Goal: Task Accomplishment & Management: Manage account settings

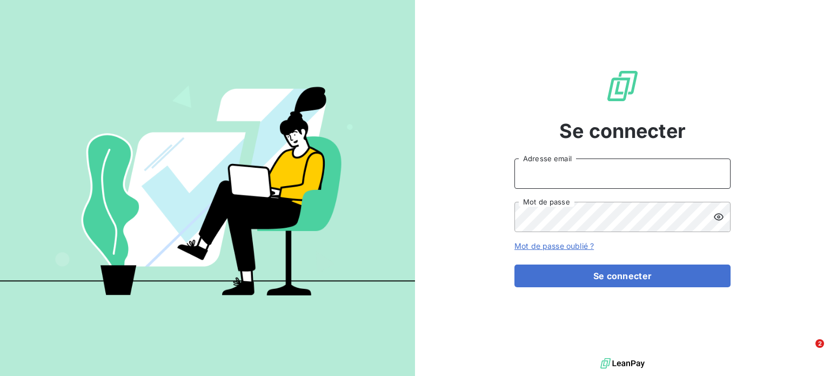
click at [558, 173] on input "Adresse email" at bounding box center [622, 173] width 216 height 30
type input "bianca"
click at [443, 265] on div "Se connecter bianca Adresse email Mot de passe Mot de passe oublié ? Se connect…" at bounding box center [622, 177] width 415 height 355
drag, startPoint x: 560, startPoint y: 182, endPoint x: 451, endPoint y: 157, distance: 111.9
click at [451, 157] on div "Se connecter bianca Adresse email Mot de passe Mot de passe oublié ? Se connect…" at bounding box center [622, 177] width 415 height 355
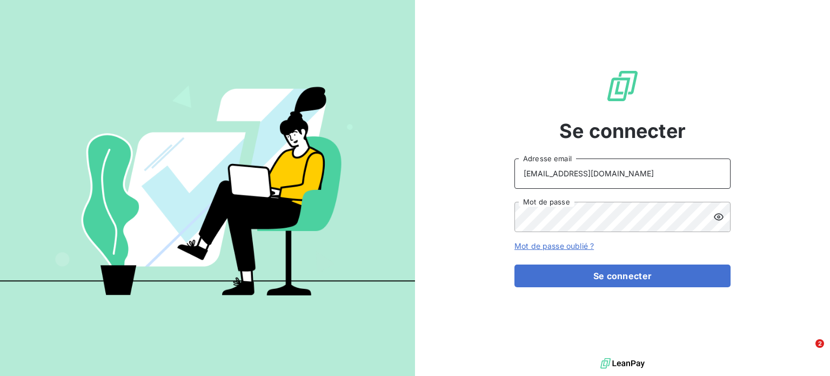
type input "[EMAIL_ADDRESS][DOMAIN_NAME]"
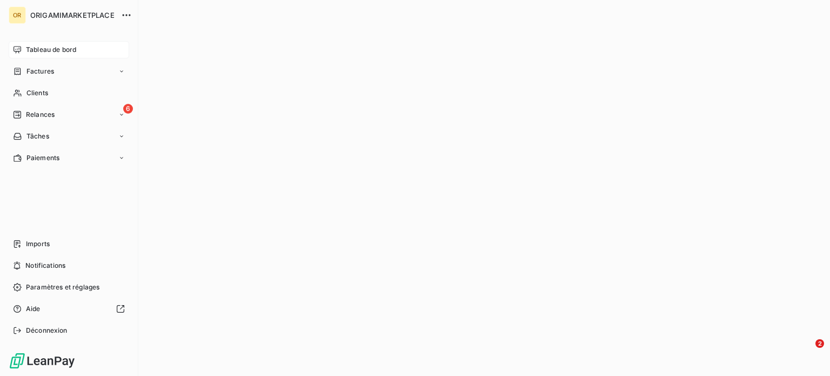
click at [63, 44] on div "Tableau de bord" at bounding box center [69, 49] width 121 height 17
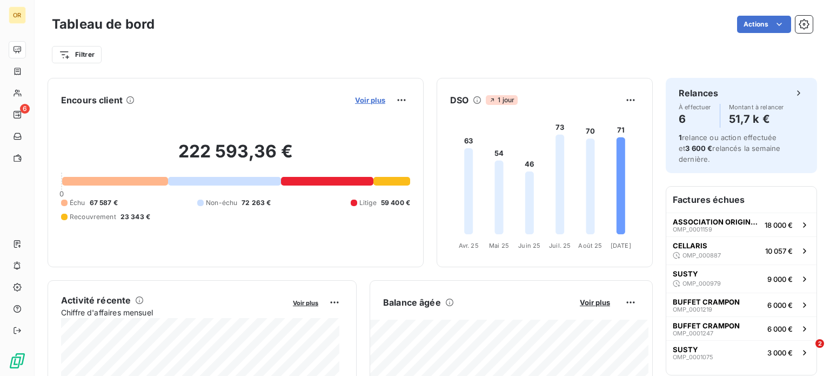
click at [374, 99] on span "Voir plus" at bounding box center [370, 100] width 30 height 9
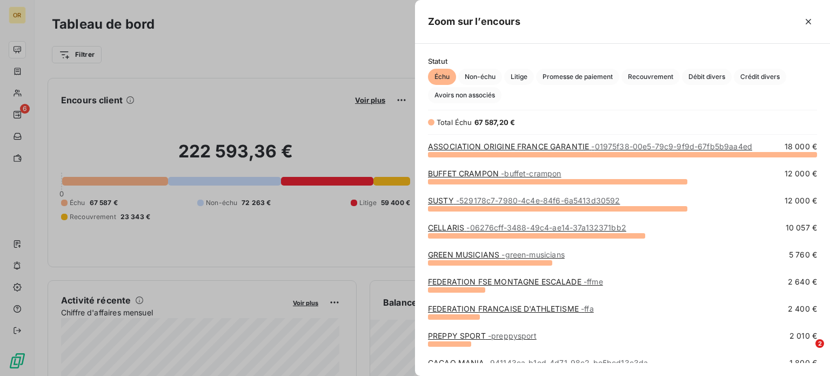
click at [272, 65] on div at bounding box center [415, 188] width 830 height 376
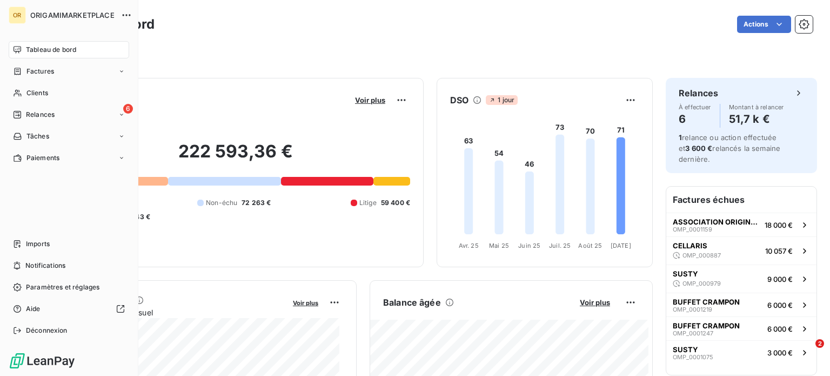
click at [24, 46] on div "Tableau de bord" at bounding box center [69, 49] width 121 height 17
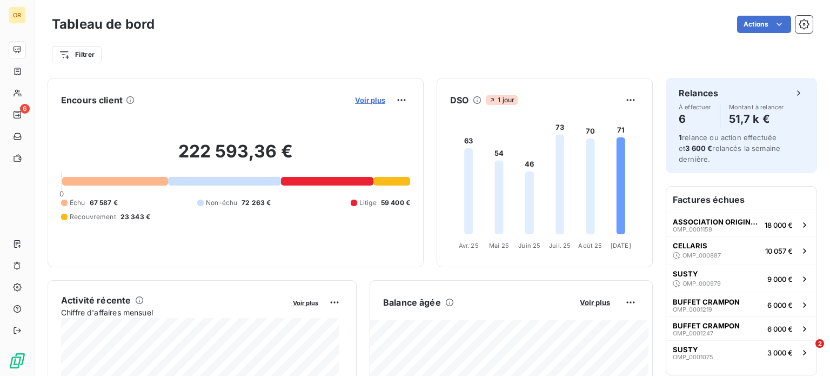
click at [374, 102] on span "Voir plus" at bounding box center [370, 100] width 30 height 9
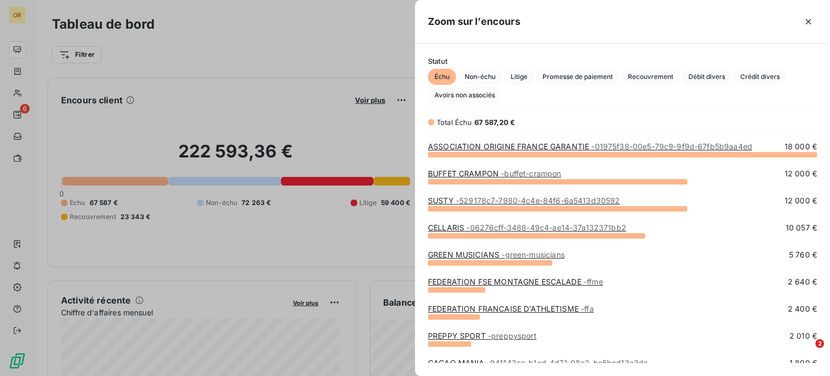
scroll to position [115, 0]
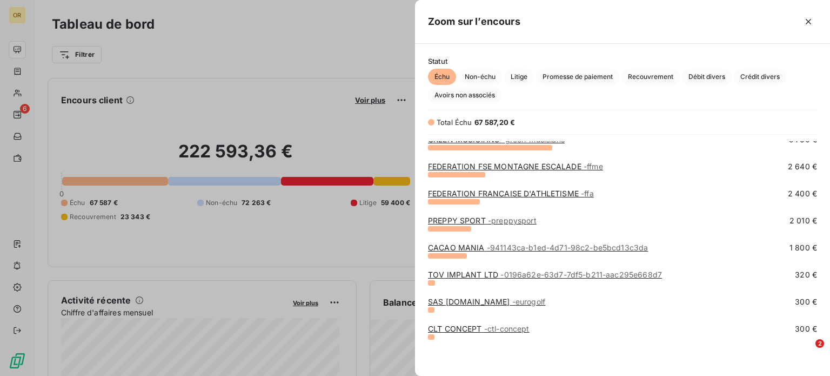
click at [579, 34] on div "Zoom sur l’encours" at bounding box center [622, 22] width 415 height 44
click at [504, 85] on div "Échu Non-échu Litige Promesse de paiement Recouvrement Débit divers Crédit dive…" at bounding box center [622, 86] width 389 height 35
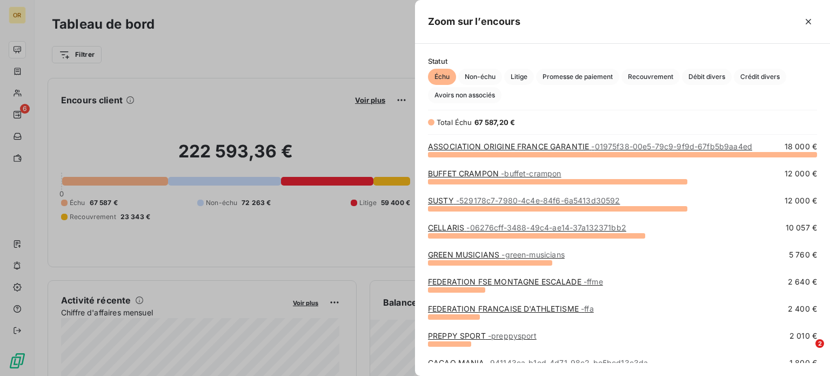
scroll to position [0, 0]
click at [573, 148] on link "ASSOCIATION ORIGINE FRANCE GARANTIE - 01975f38-00e5-79c9-9f9d-67fb5b9aa4ed" at bounding box center [590, 146] width 324 height 9
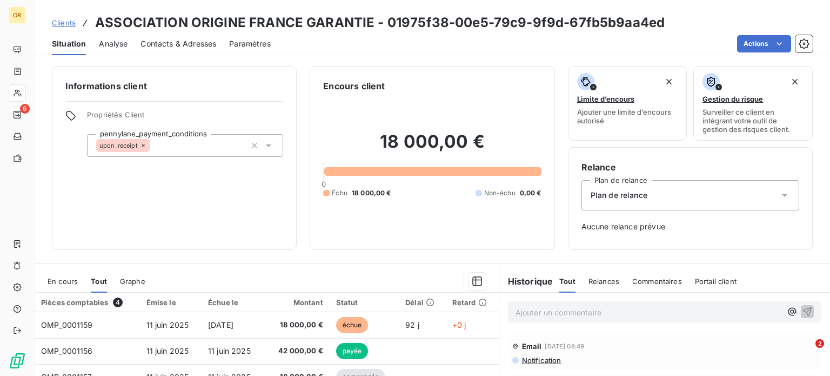
scroll to position [97, 0]
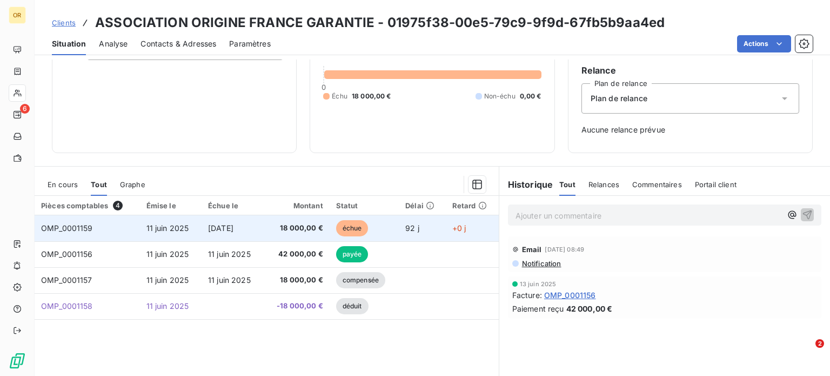
click at [250, 233] on td "[DATE]" at bounding box center [233, 228] width 62 height 26
